Goal: Find specific page/section: Find specific page/section

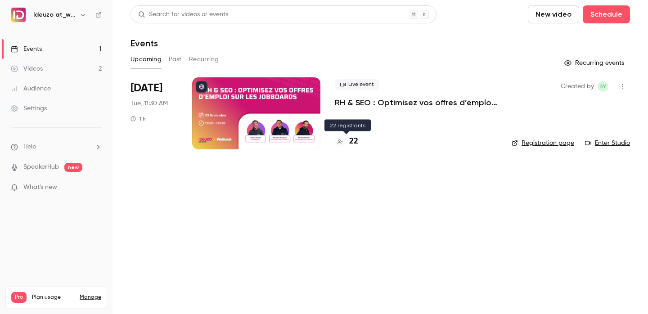
click at [349, 137] on div "22" at bounding box center [346, 141] width 23 height 12
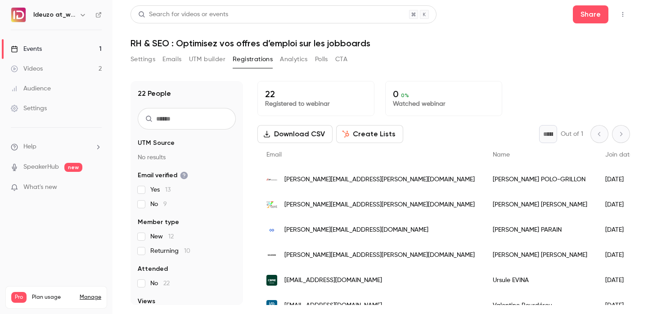
click at [92, 50] on link "Events 1" at bounding box center [56, 49] width 113 height 20
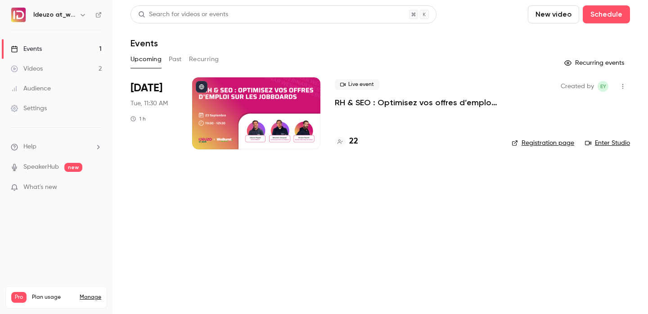
click at [353, 147] on h4 "22" at bounding box center [353, 141] width 9 height 12
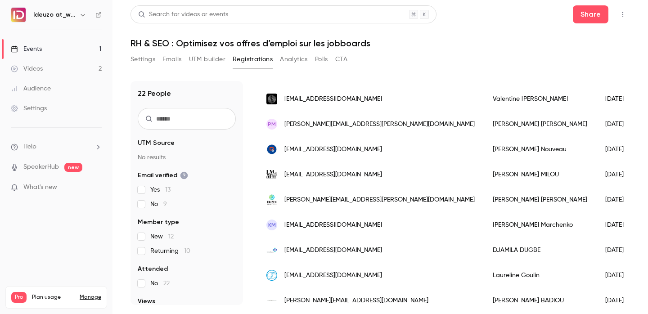
scroll to position [378, 0]
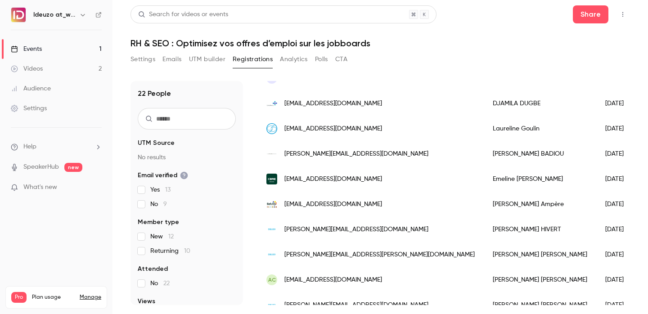
click at [86, 43] on link "Events 1" at bounding box center [56, 49] width 113 height 20
